Goal: Navigation & Orientation: Find specific page/section

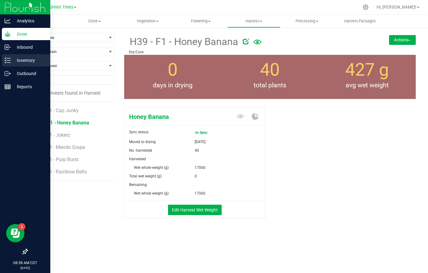
click at [21, 58] on p "Inventory" at bounding box center [29, 60] width 37 height 7
click at [23, 61] on p "Inventory" at bounding box center [29, 60] width 37 height 7
click at [25, 97] on div at bounding box center [25, 170] width 50 height 152
click at [23, 87] on p "Reports" at bounding box center [29, 86] width 37 height 7
click at [23, 59] on p "Inventory" at bounding box center [29, 60] width 37 height 7
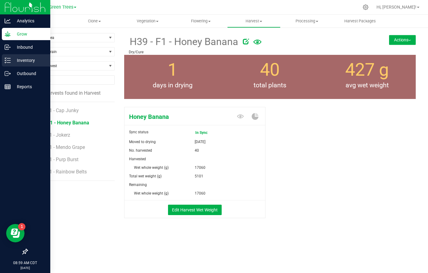
click at [26, 62] on p "Inventory" at bounding box center [29, 60] width 37 height 7
click at [24, 48] on p "Inbound" at bounding box center [29, 47] width 37 height 7
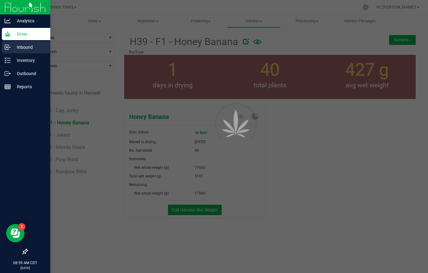
click at [24, 48] on p "Inbound" at bounding box center [29, 47] width 37 height 7
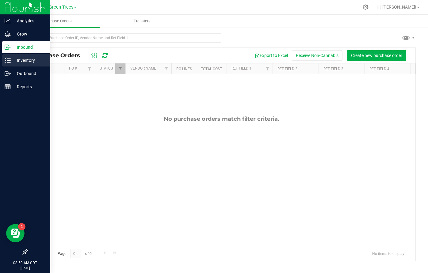
click at [24, 62] on p "Inventory" at bounding box center [29, 60] width 37 height 7
